Goal: Task Accomplishment & Management: Manage account settings

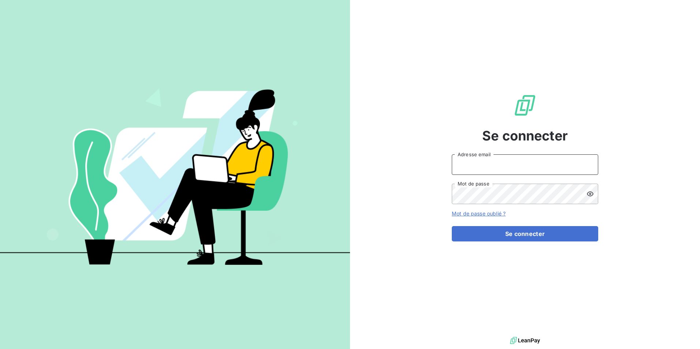
click at [499, 163] on input "Adresse email" at bounding box center [525, 164] width 146 height 20
type input "[EMAIL_ADDRESS][PERSON_NAME][DOMAIN_NAME]"
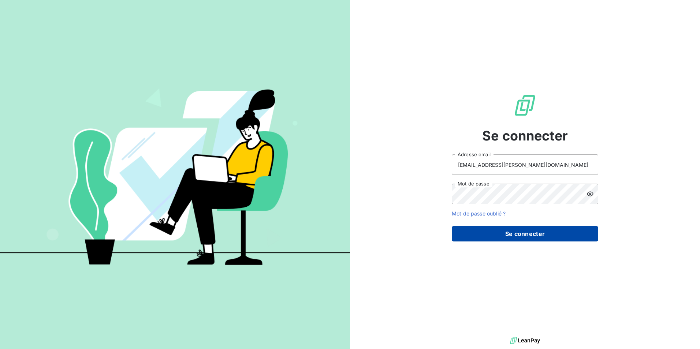
click at [532, 234] on button "Se connecter" at bounding box center [525, 233] width 146 height 15
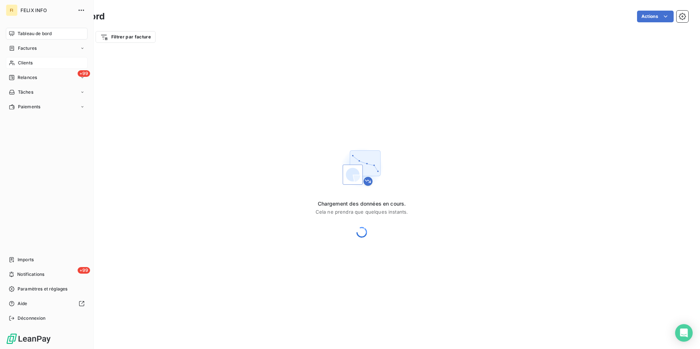
click at [38, 60] on div "Clients" at bounding box center [47, 63] width 82 height 12
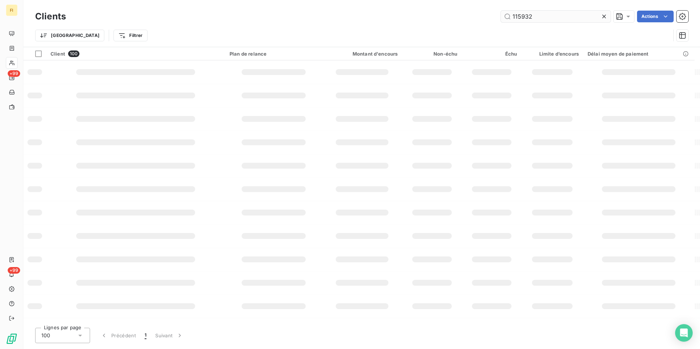
type input "115932"
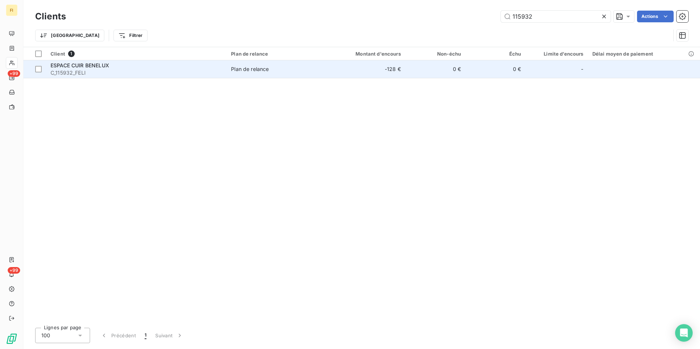
click at [261, 72] on div "Plan de relance" at bounding box center [250, 68] width 38 height 7
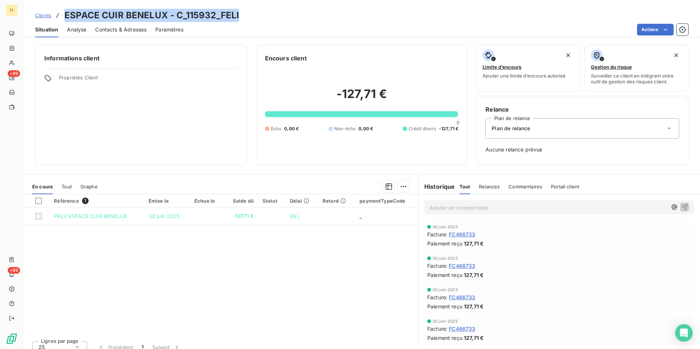
drag, startPoint x: 261, startPoint y: 13, endPoint x: 66, endPoint y: 14, distance: 195.0
click at [66, 14] on div "Clients ESPACE CUIR BENELUX - C_115932_FELI" at bounding box center [361, 15] width 676 height 13
copy h3 "ESPACE CUIR BENELUX - C_115932_FELI"
